Goal: Navigation & Orientation: Find specific page/section

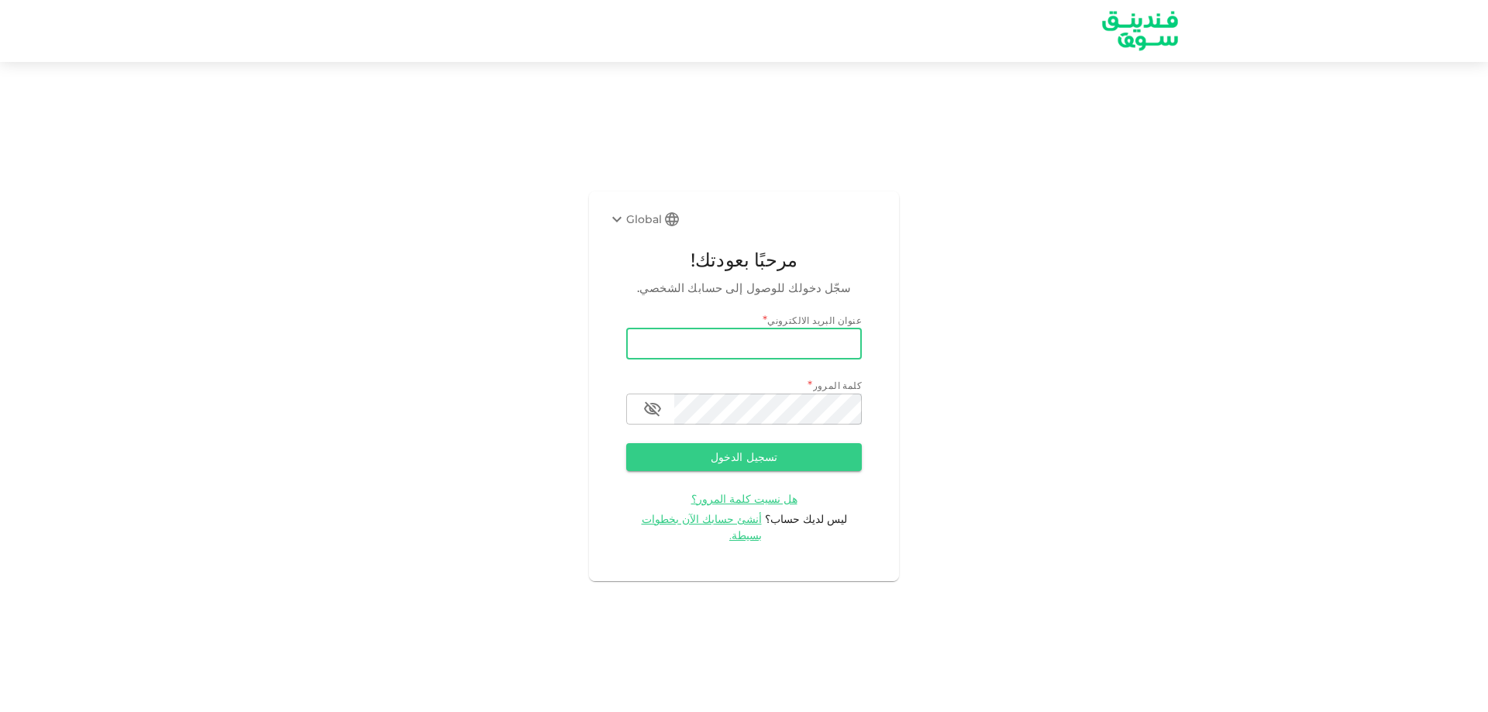
click at [697, 346] on input "email" at bounding box center [744, 344] width 236 height 31
type input "[EMAIL_ADDRESS][DOMAIN_NAME]"
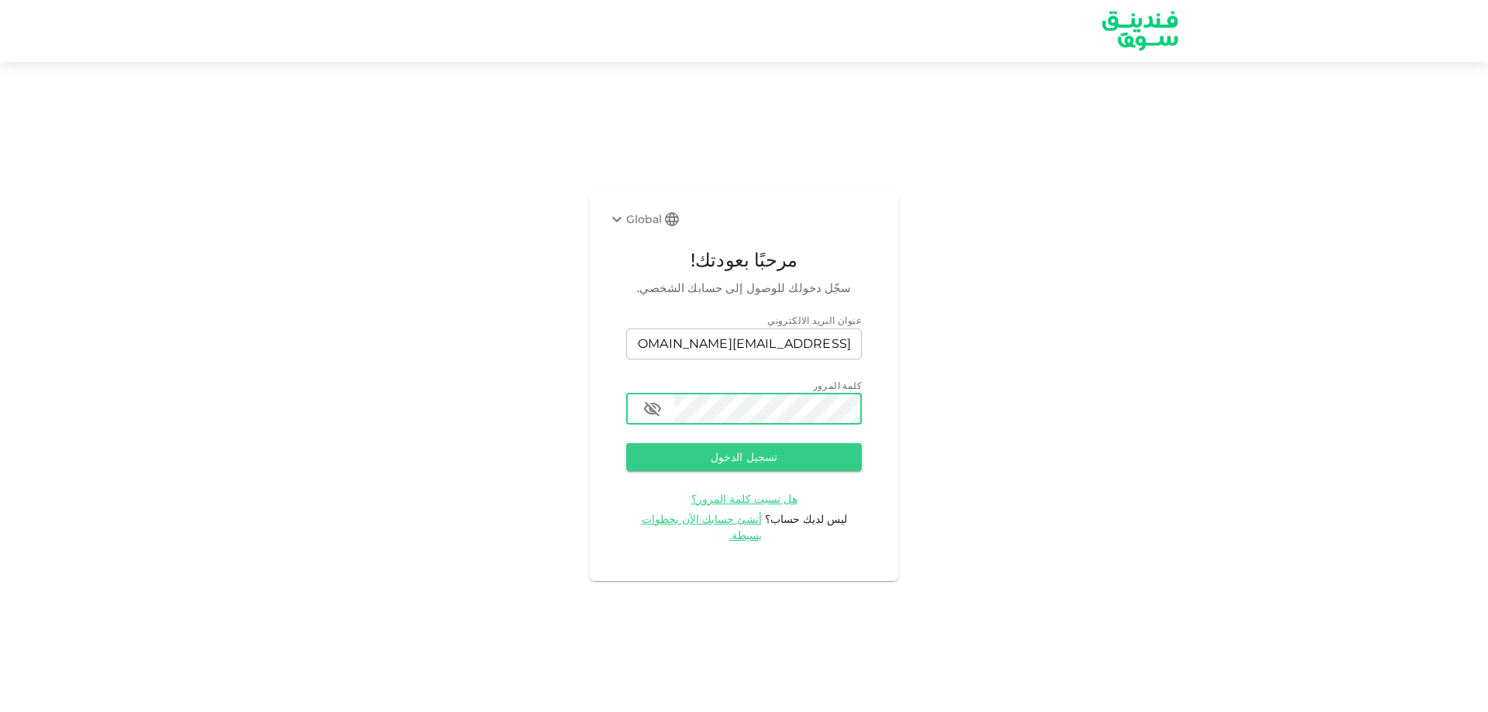
click at [626, 443] on button "تسجيل الدخول" at bounding box center [744, 457] width 236 height 28
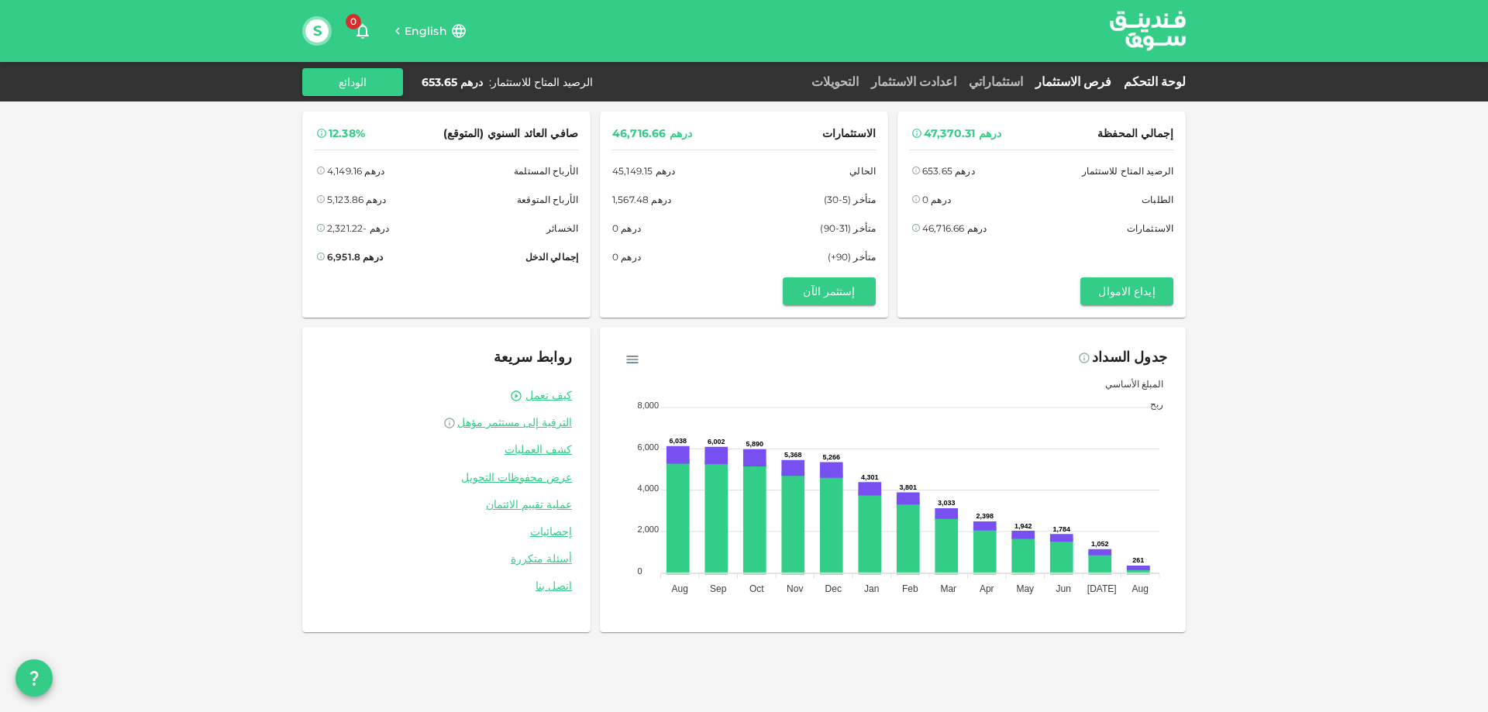
click at [1103, 77] on link "فرص الاستثمار" at bounding box center [1073, 81] width 88 height 15
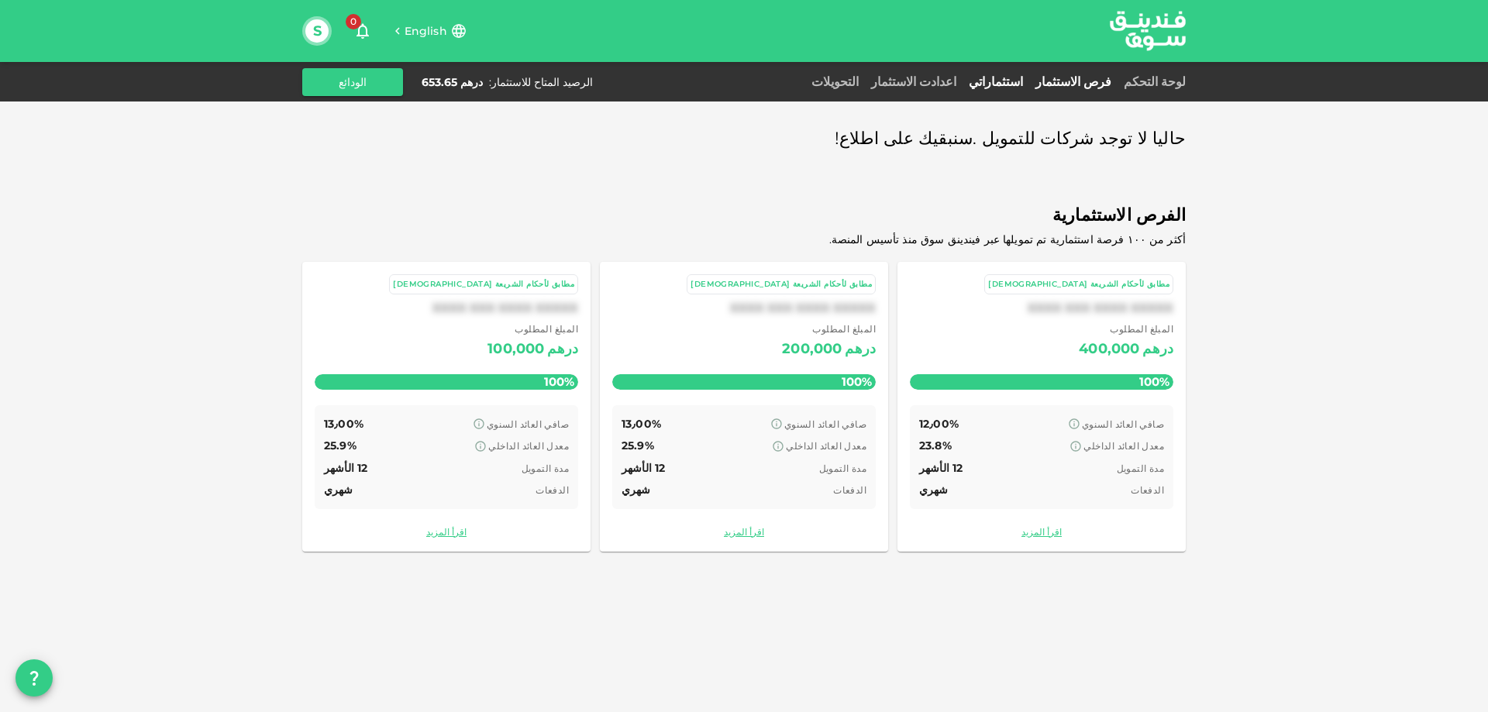
click at [1016, 81] on link "استثماراتي" at bounding box center [995, 81] width 67 height 15
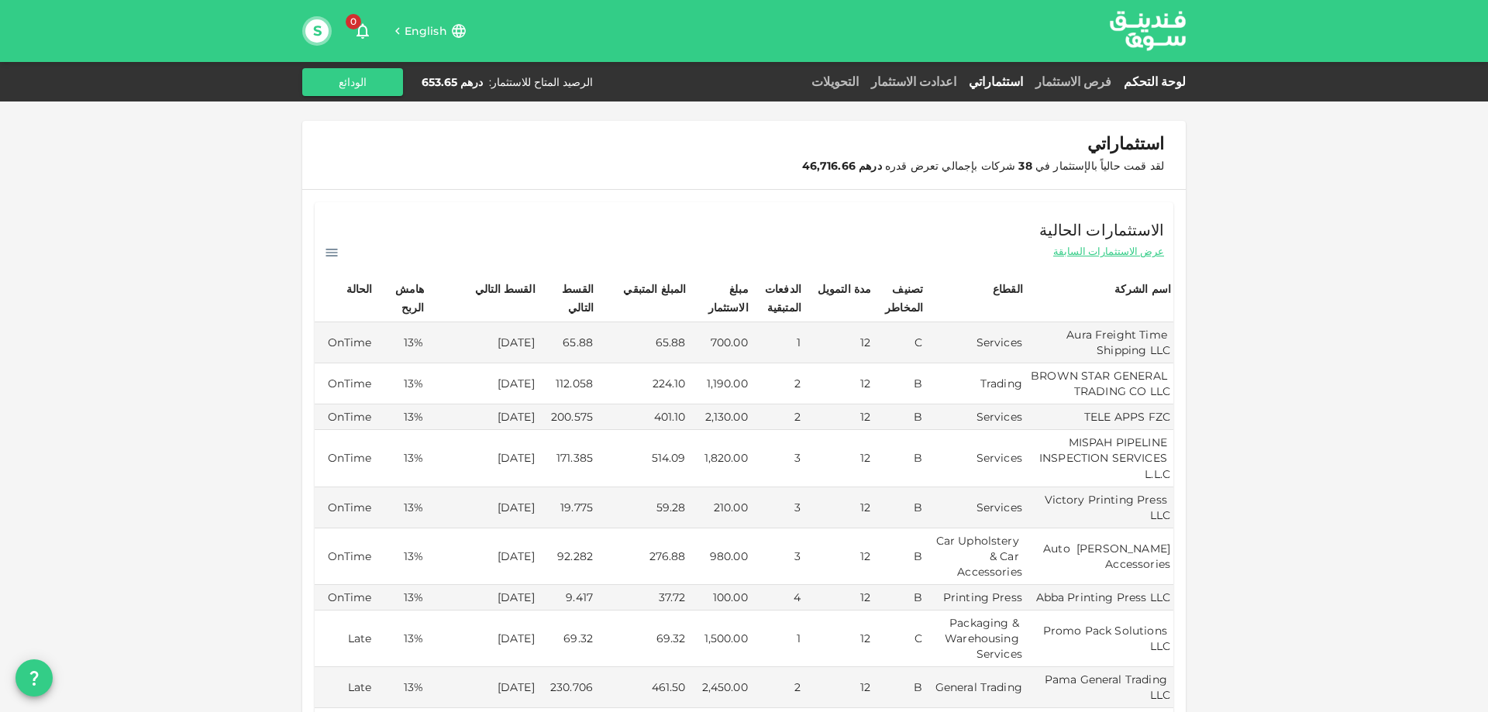
click at [1151, 80] on link "لوحة التحكم" at bounding box center [1151, 81] width 68 height 15
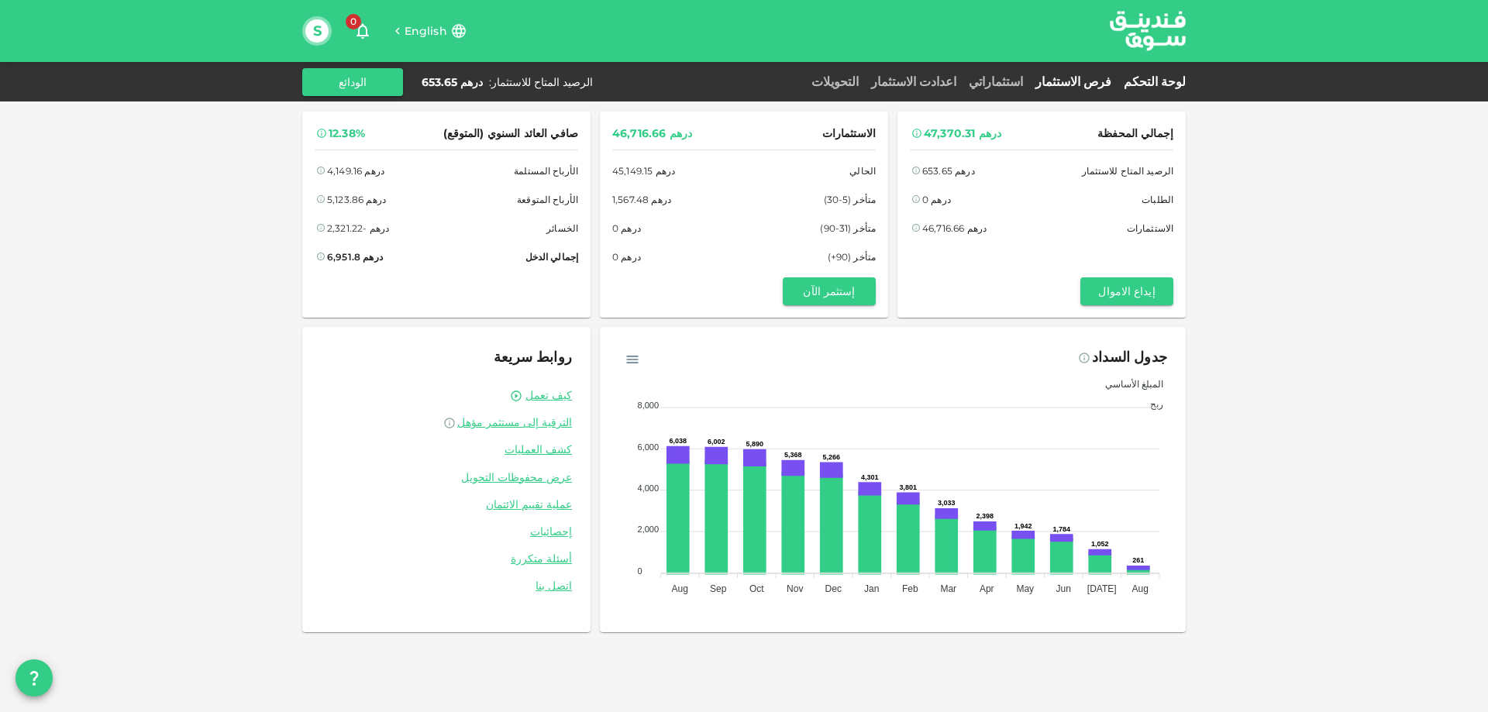
click at [1095, 77] on link "فرص الاستثمار" at bounding box center [1073, 81] width 88 height 15
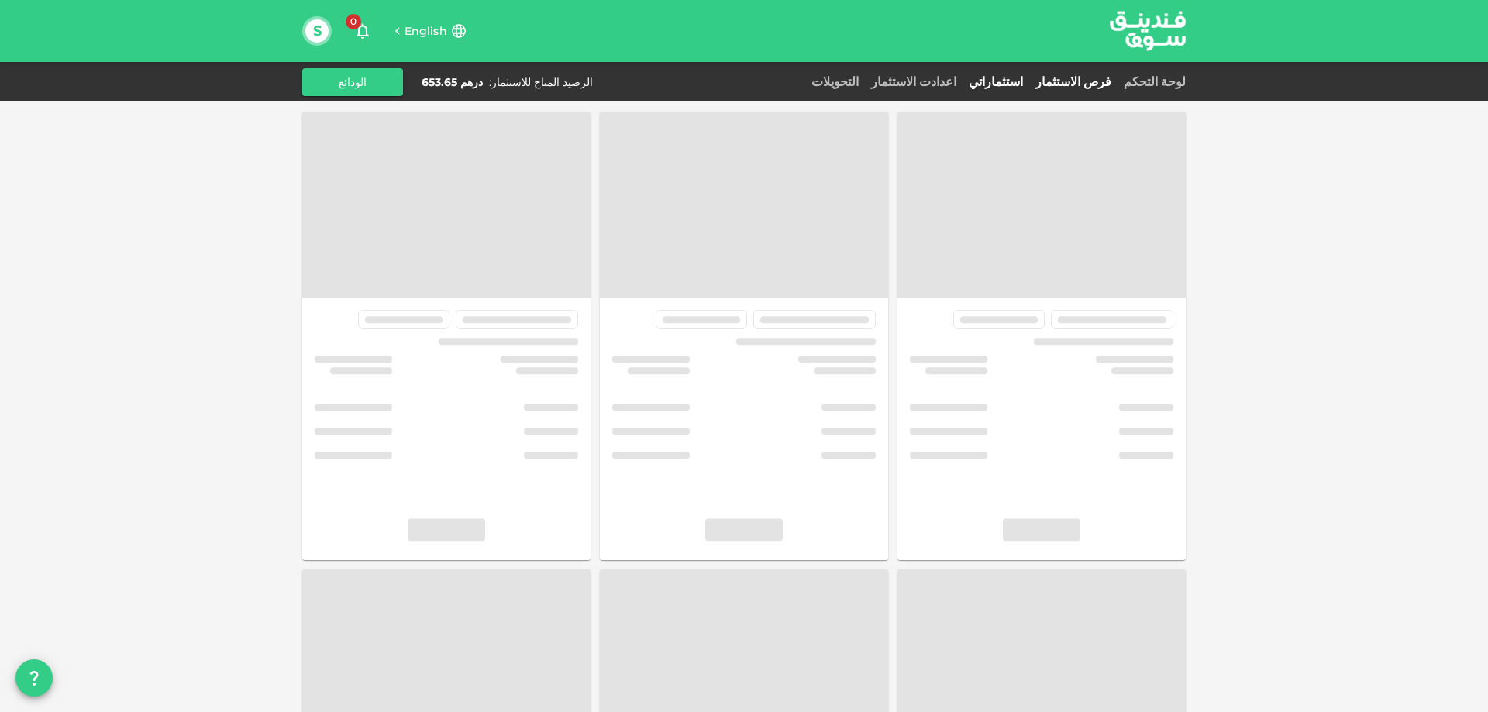
click at [1029, 79] on link "استثماراتي" at bounding box center [995, 81] width 67 height 15
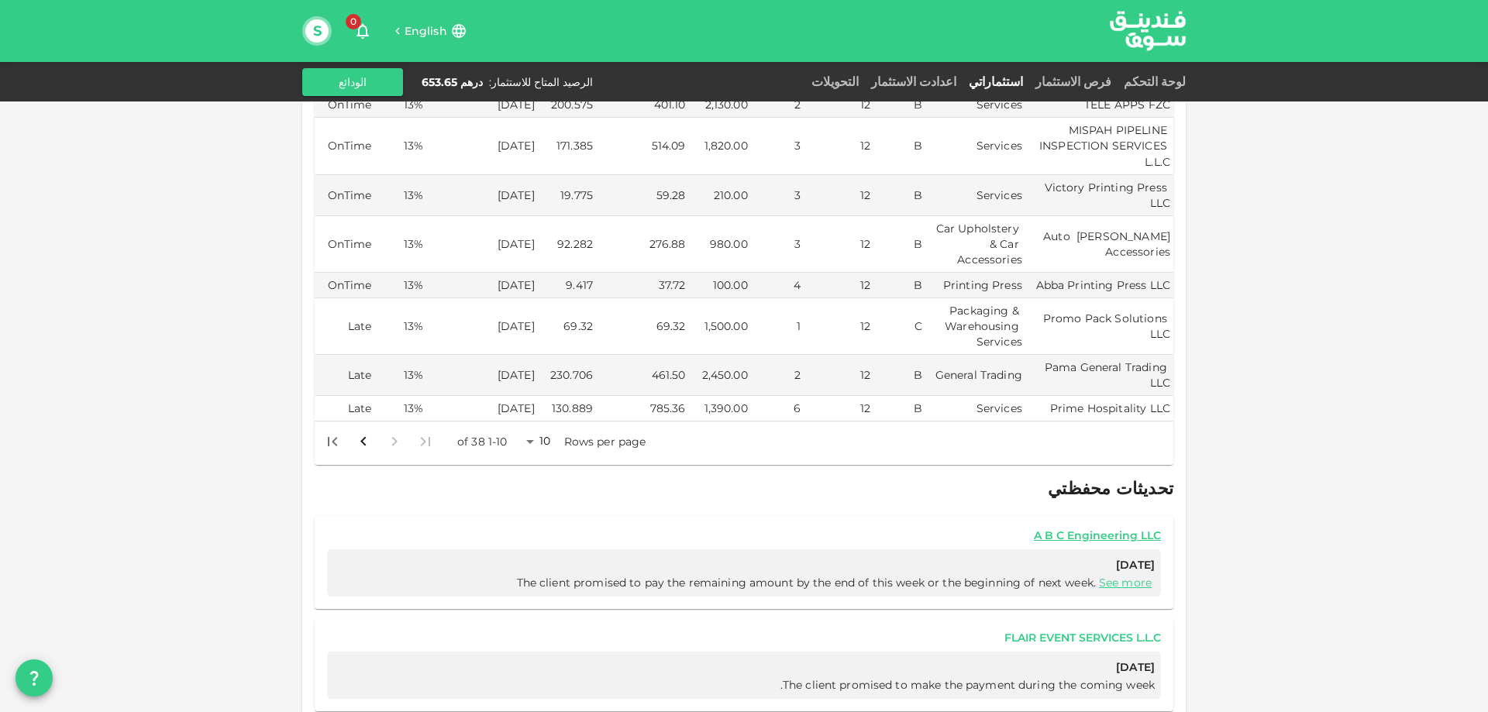
scroll to position [157, 0]
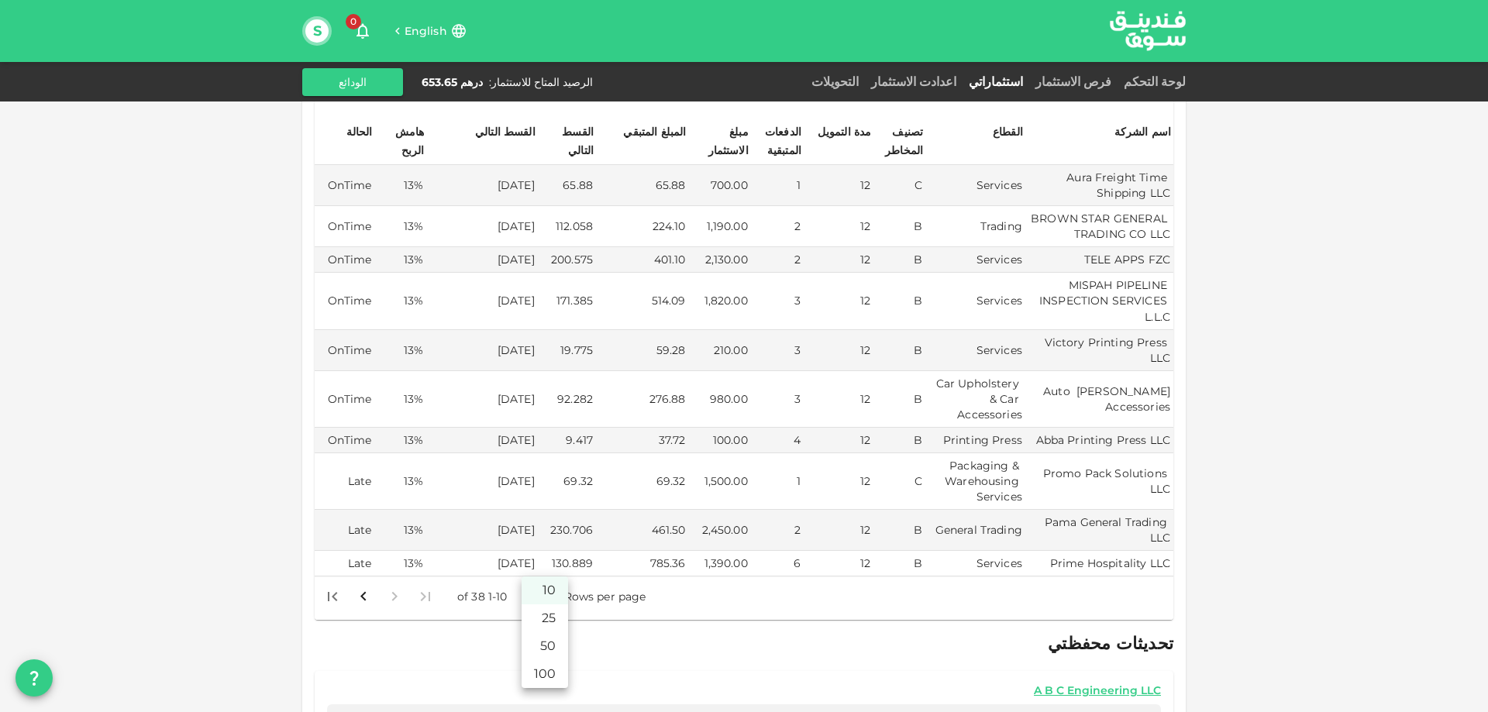
click at [531, 566] on body "English 0 S لوحة التحكم فرص الاستثمار استثماراتي اعدادت الاستثمار التحويلات الر…" at bounding box center [744, 356] width 1488 height 712
click at [550, 643] on li "50" at bounding box center [545, 646] width 46 height 28
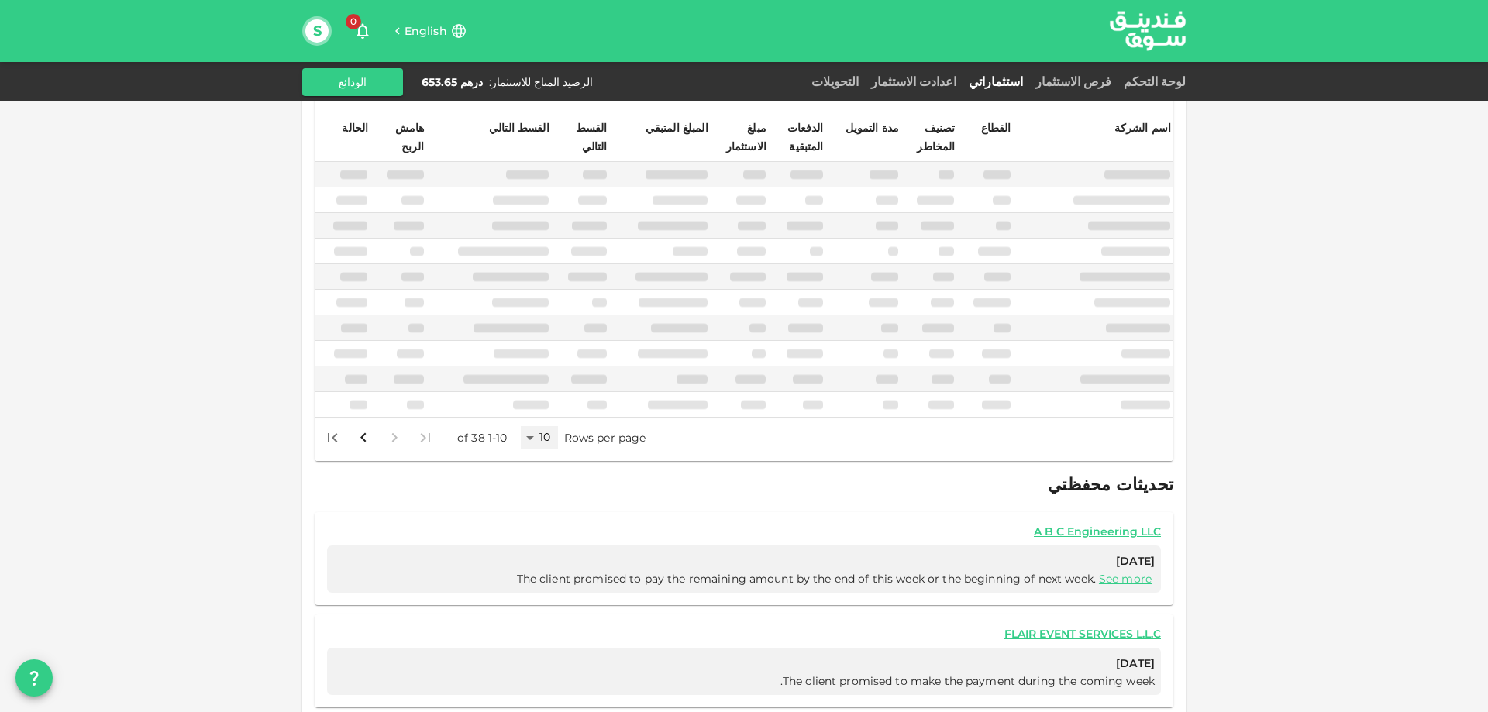
type input "50"
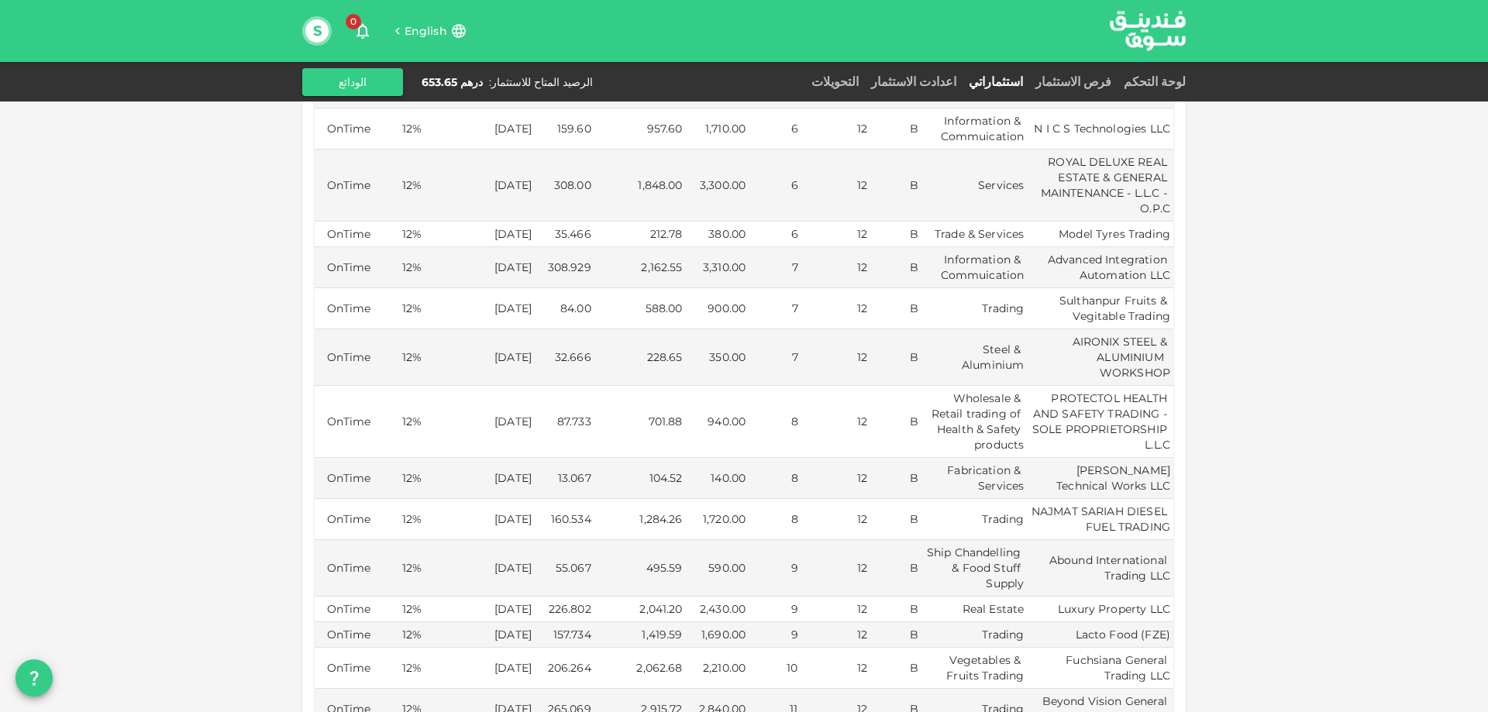
scroll to position [232, 0]
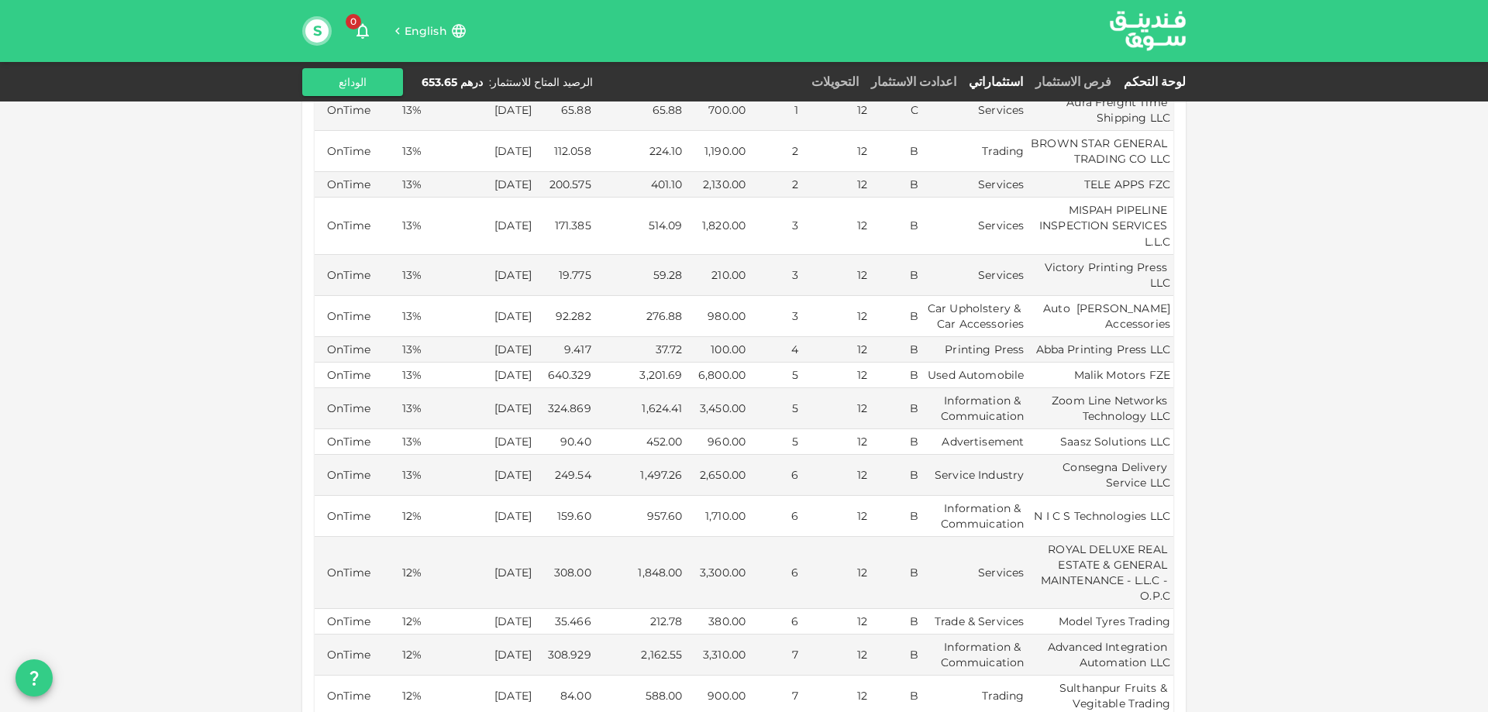
click at [1181, 77] on link "لوحة التحكم" at bounding box center [1151, 81] width 68 height 15
